Goal: Navigation & Orientation: Find specific page/section

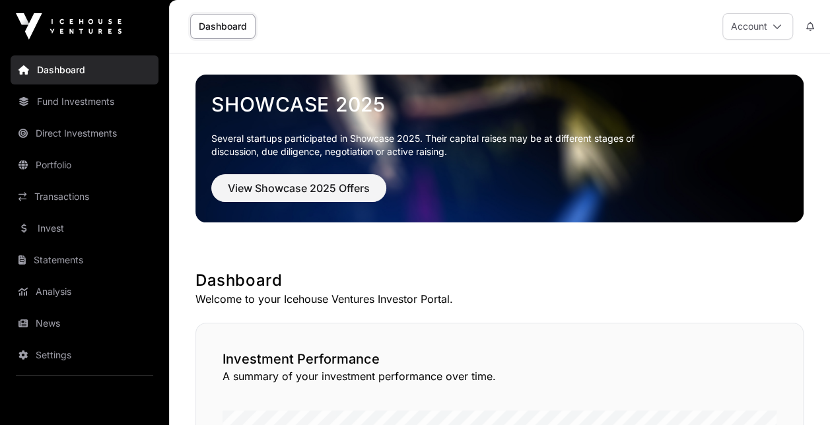
click at [62, 327] on link "News" at bounding box center [85, 323] width 148 height 29
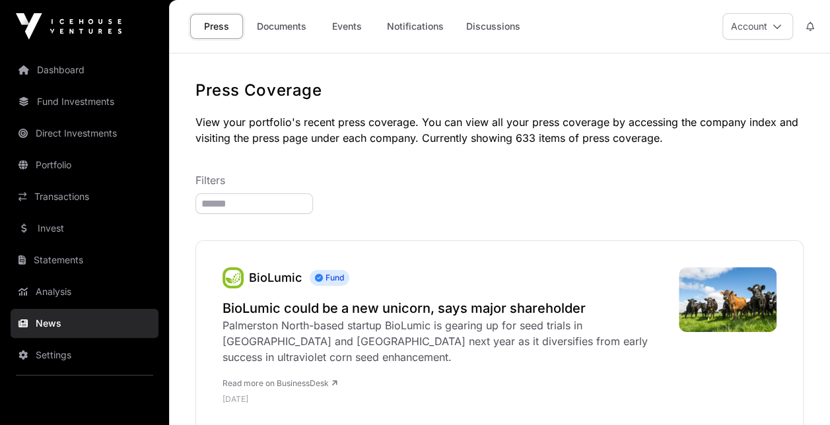
click at [77, 67] on link "Dashboard" at bounding box center [85, 69] width 148 height 29
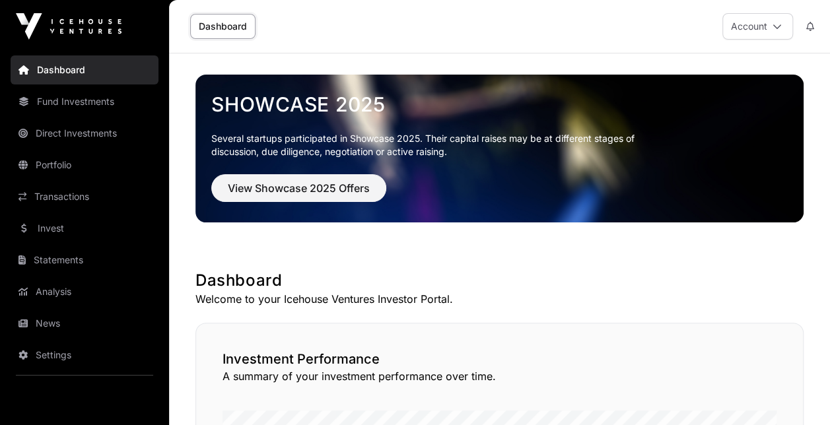
click at [222, 26] on link "Dashboard" at bounding box center [222, 26] width 65 height 25
click at [63, 66] on link "Dashboard" at bounding box center [85, 69] width 148 height 29
click at [74, 70] on link "Dashboard" at bounding box center [85, 69] width 148 height 29
click at [63, 67] on link "Dashboard" at bounding box center [85, 69] width 148 height 29
